Goal: Find contact information: Find contact information

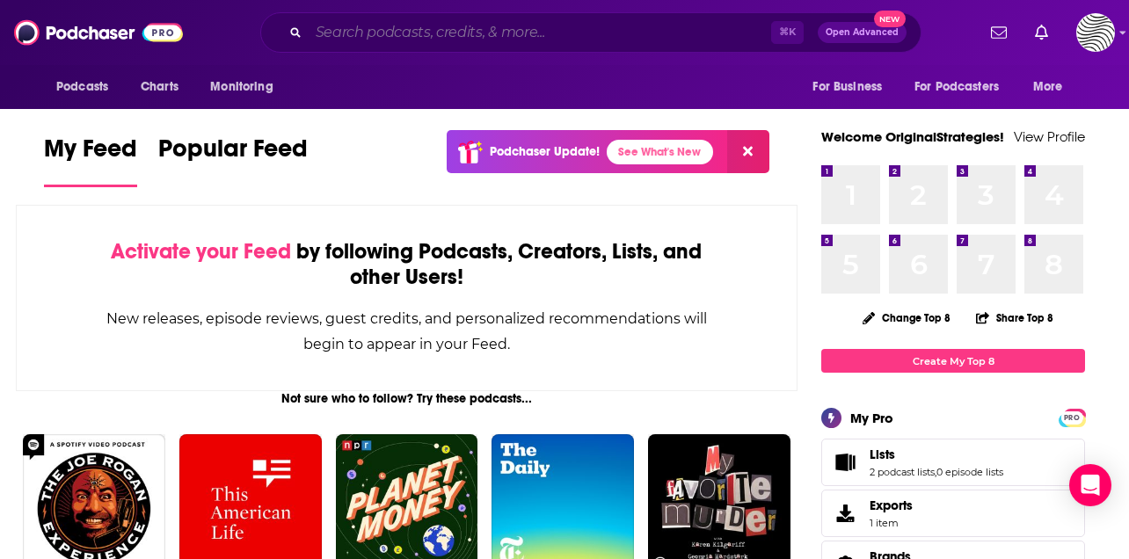
click at [519, 30] on input "Search podcasts, credits, & more..." at bounding box center [540, 32] width 463 height 28
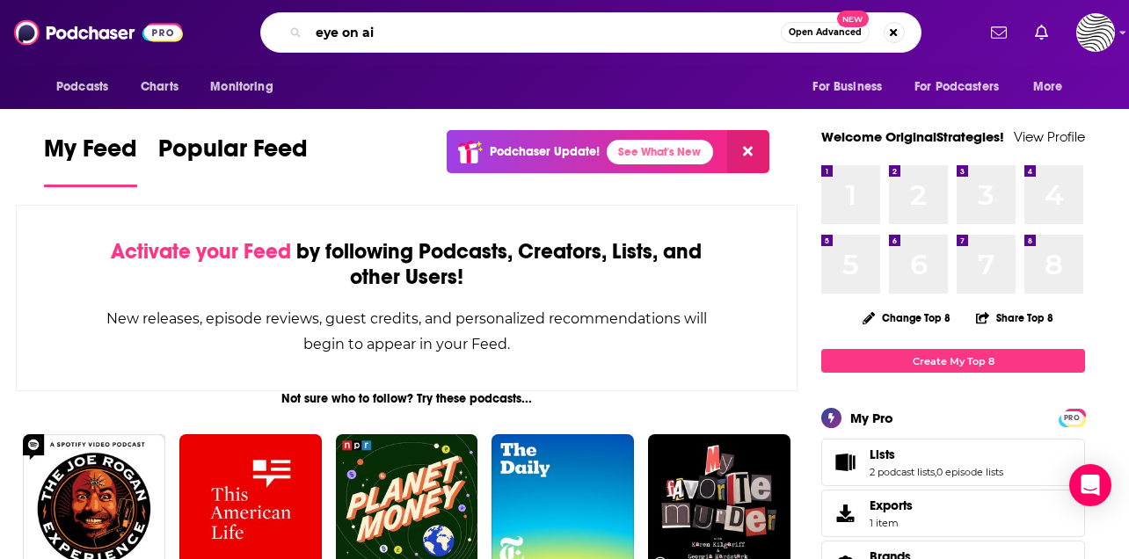
type input "eye on ai"
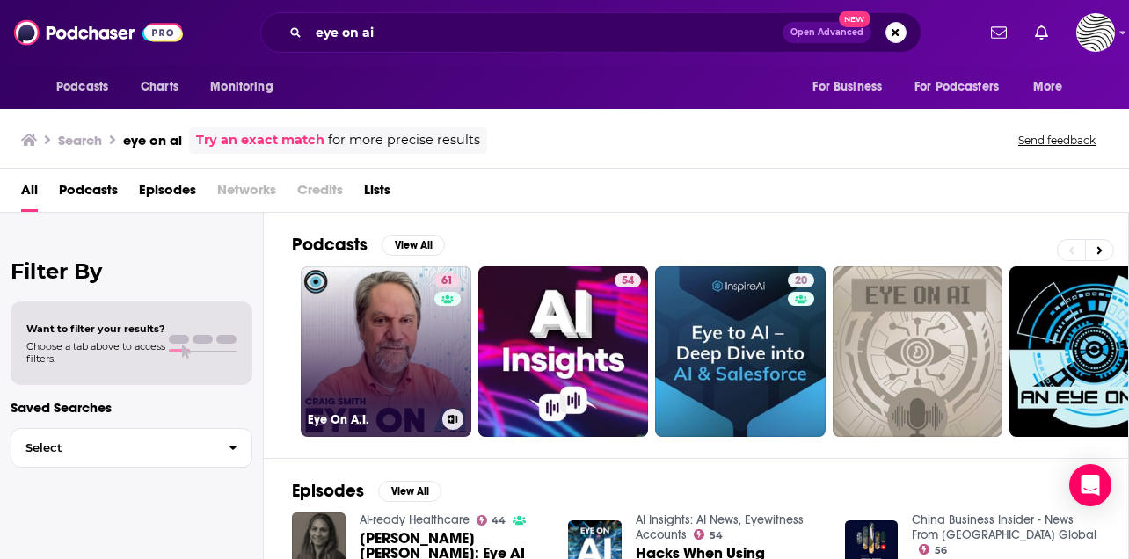
click at [429, 375] on link "61 Eye On A.I." at bounding box center [386, 351] width 171 height 171
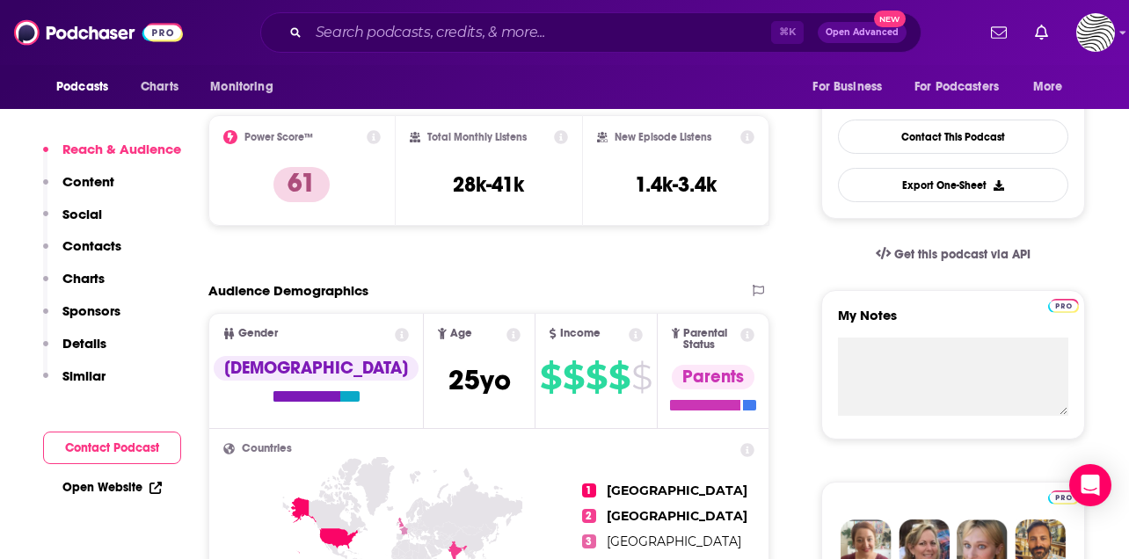
scroll to position [441, 0]
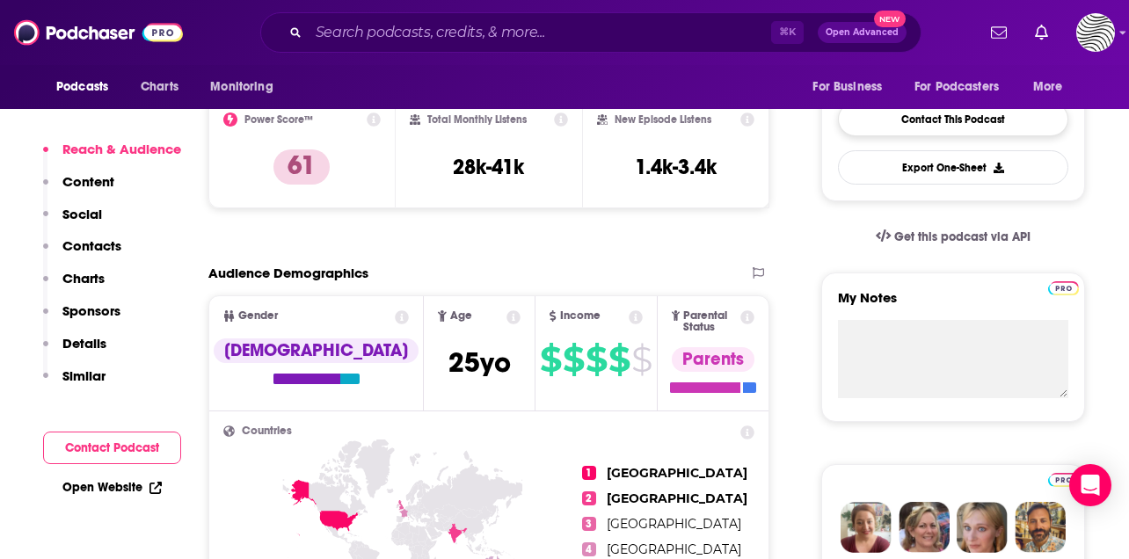
click at [897, 131] on link "Contact This Podcast" at bounding box center [953, 119] width 230 height 34
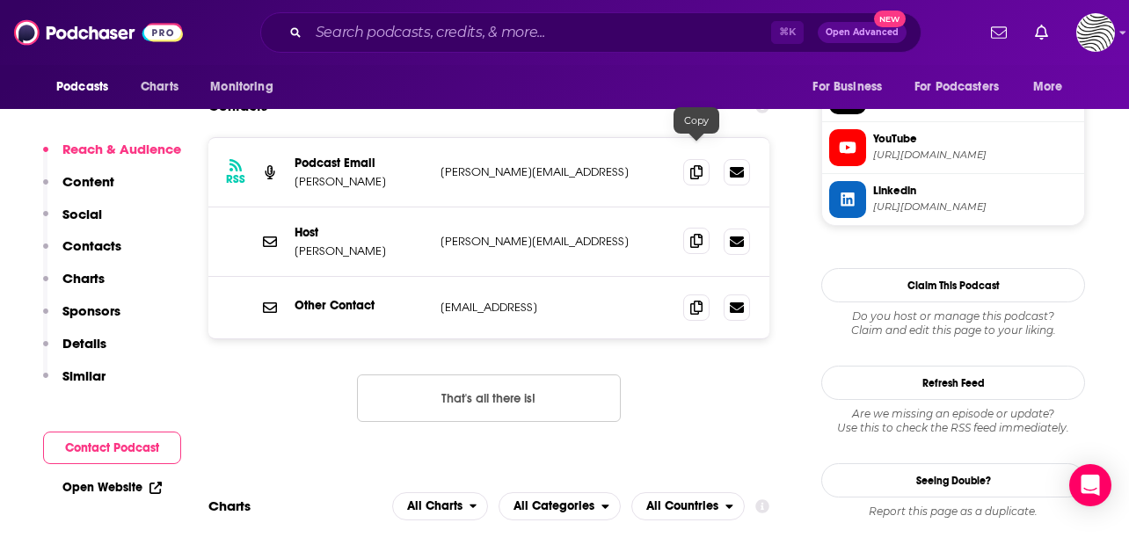
click at [698, 234] on icon at bounding box center [696, 241] width 12 height 14
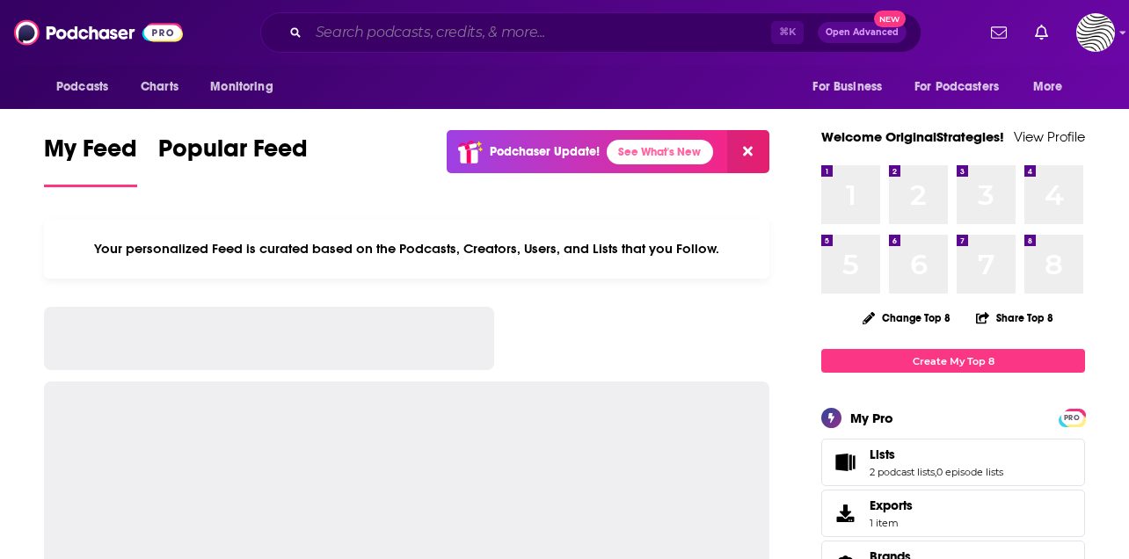
click at [438, 35] on input "Search podcasts, credits, & more..." at bounding box center [540, 32] width 463 height 28
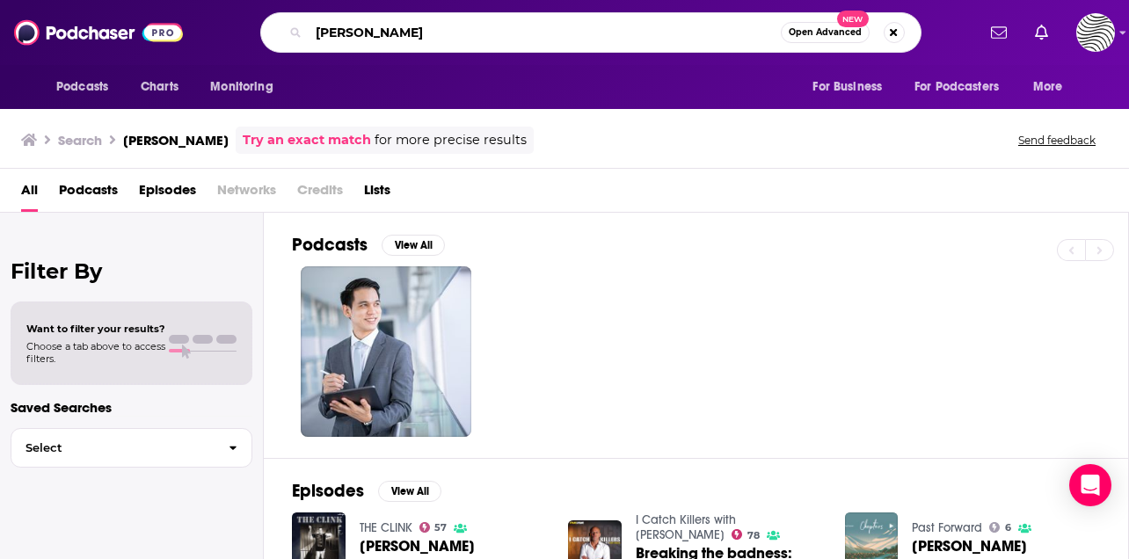
drag, startPoint x: 440, startPoint y: 33, endPoint x: 302, endPoint y: 32, distance: 137.2
click at [302, 32] on div "Tony hoang Open Advanced New" at bounding box center [590, 32] width 661 height 40
type input "artificial intelligence podcast"
